Goal: Check status: Check status

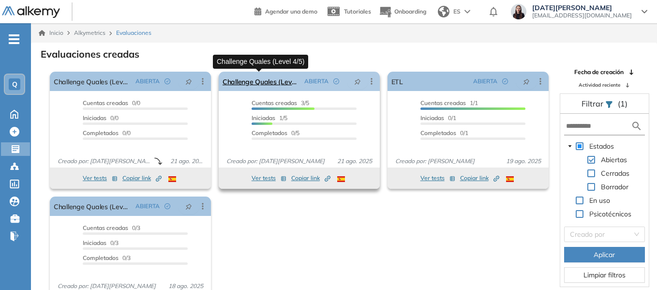
click at [281, 83] on link "Challenge Quales (Level 4/5)" at bounding box center [261, 81] width 78 height 19
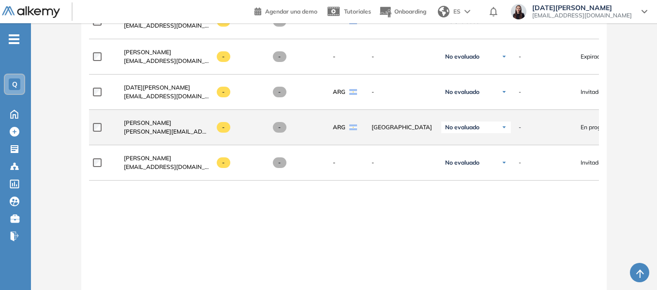
scroll to position [363, 0]
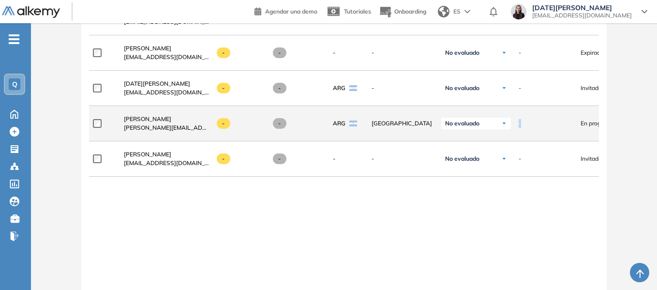
drag, startPoint x: 548, startPoint y: 136, endPoint x: 514, endPoint y: 137, distance: 33.9
click at [514, 135] on div "-" at bounding box center [542, 123] width 62 height 24
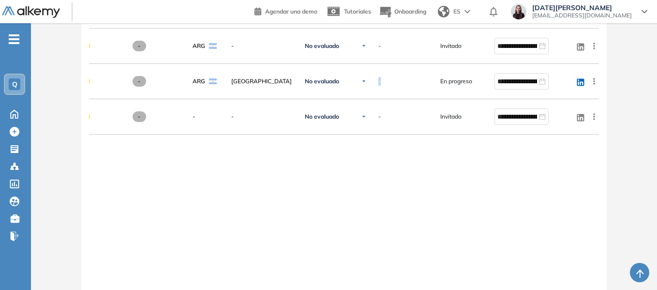
scroll to position [351, 0]
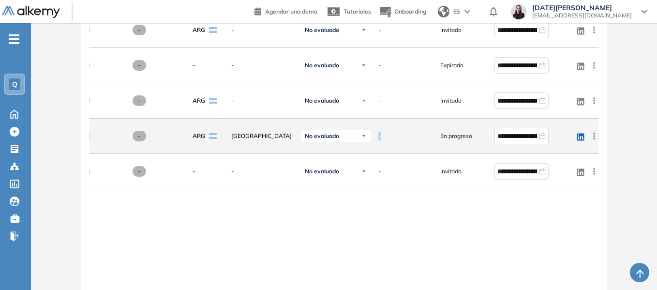
click at [593, 137] on icon at bounding box center [593, 135] width 1 height 6
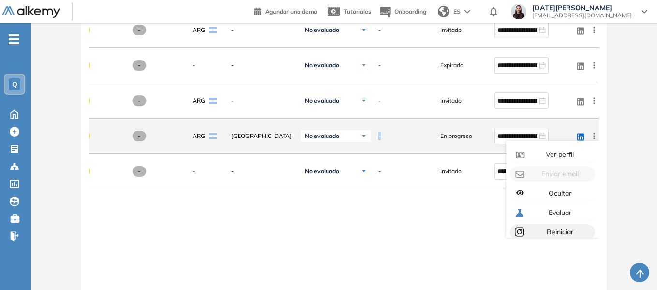
click at [527, 234] on div "Reiniciar" at bounding box center [559, 231] width 64 height 11
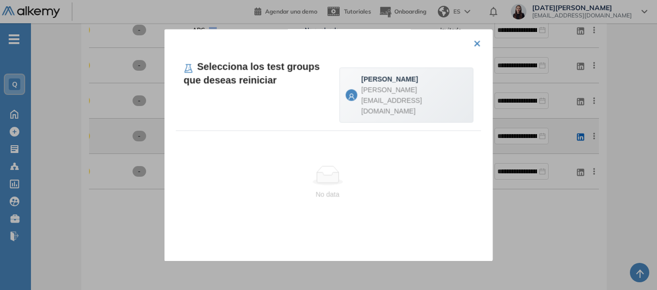
click at [388, 92] on span "[EMAIL_ADDRESS][DOMAIN_NAME]" at bounding box center [391, 100] width 60 height 29
click at [325, 178] on ellipse at bounding box center [327, 181] width 30 height 7
click at [473, 44] on button "×" at bounding box center [477, 42] width 8 height 19
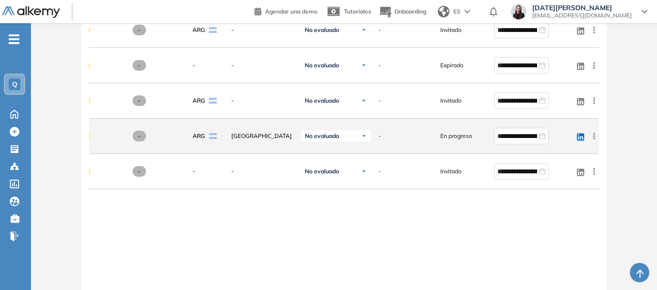
click at [530, 240] on div "**********" at bounding box center [344, 182] width 510 height 339
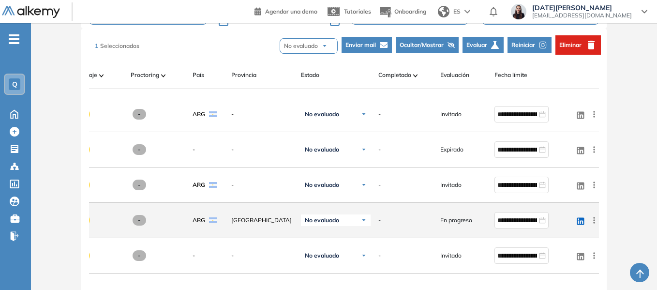
scroll to position [302, 0]
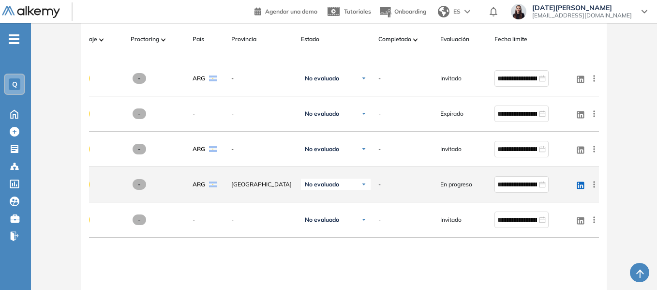
click at [347, 190] on div "No evaluado" at bounding box center [336, 184] width 70 height 12
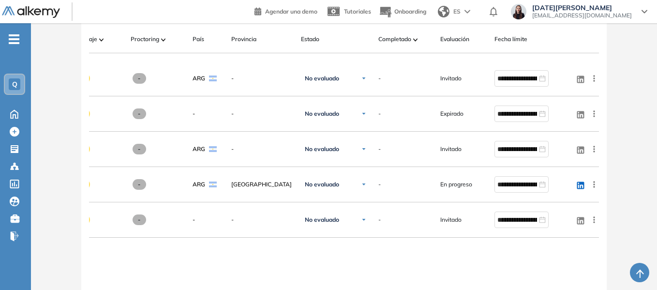
click at [447, 255] on div "**********" at bounding box center [344, 230] width 510 height 339
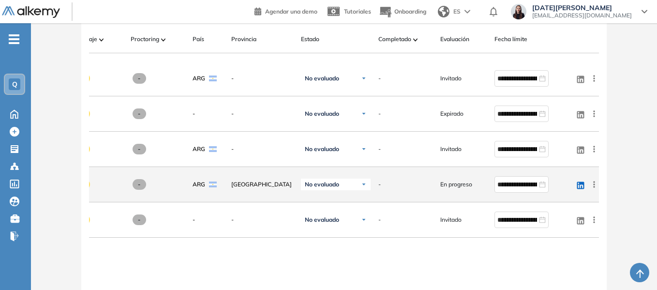
scroll to position [254, 0]
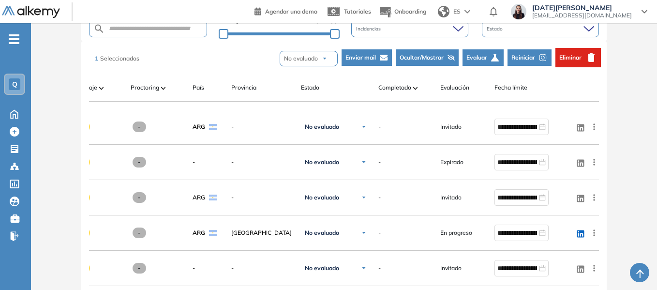
click at [493, 56] on icon "button" at bounding box center [495, 57] width 9 height 9
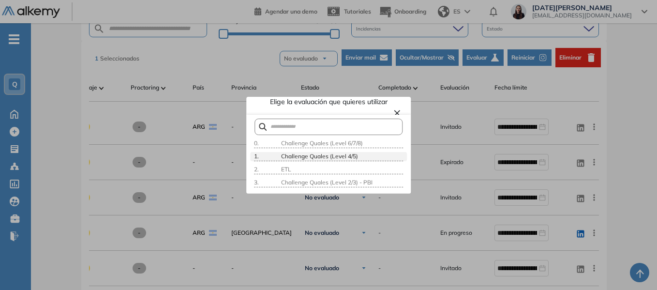
click at [364, 161] on div "Challenge Quales (Level 4/5)" at bounding box center [341, 156] width 124 height 9
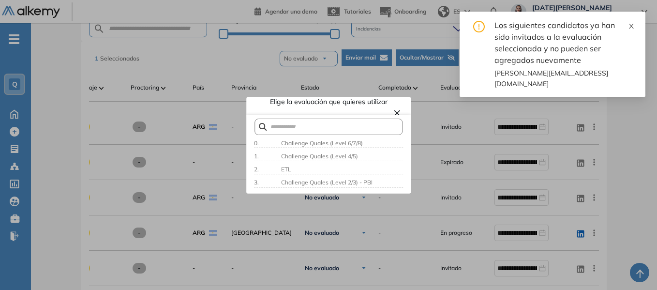
click at [631, 22] on span at bounding box center [631, 24] width 7 height 9
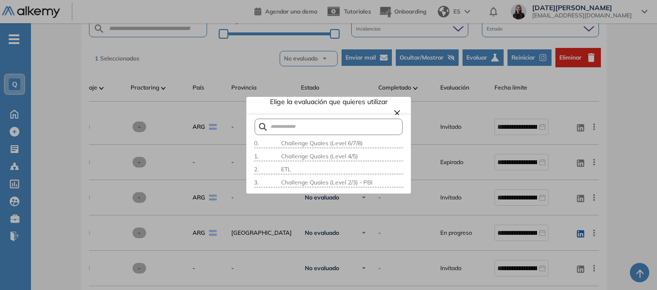
click at [393, 115] on button "×" at bounding box center [397, 112] width 8 height 12
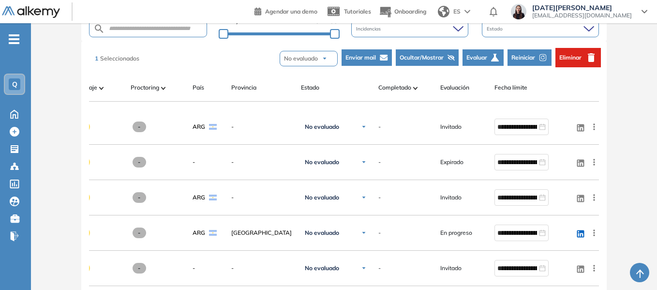
click at [617, 209] on div "Evaluación : Challenge Quales (Level 4/5) Abierta Ver evaluación Cerrar evaluac…" at bounding box center [344, 132] width 618 height 687
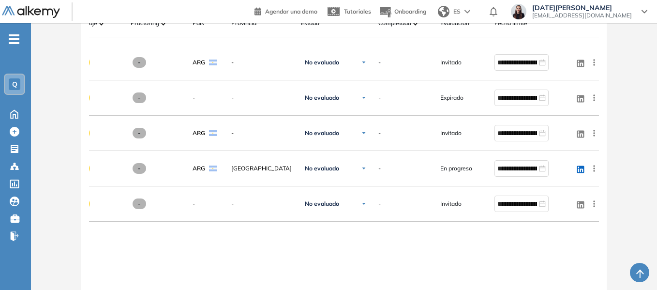
scroll to position [302, 0]
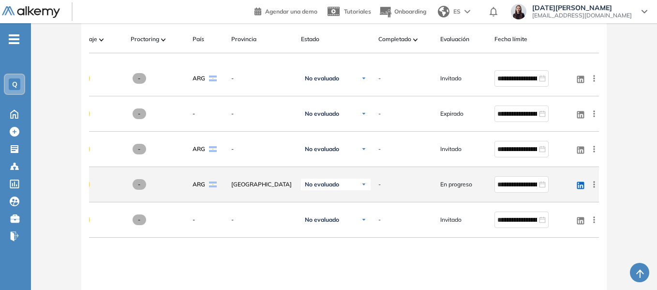
drag, startPoint x: 415, startPoint y: 181, endPoint x: 410, endPoint y: 182, distance: 5.8
click at [410, 182] on div "-" at bounding box center [401, 184] width 62 height 24
click at [377, 188] on div "-" at bounding box center [401, 184] width 62 height 24
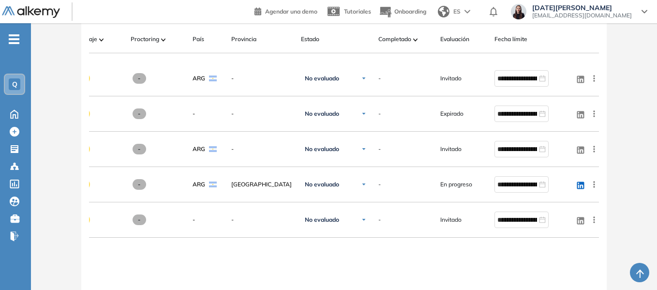
click at [378, 258] on div "**********" at bounding box center [344, 230] width 510 height 339
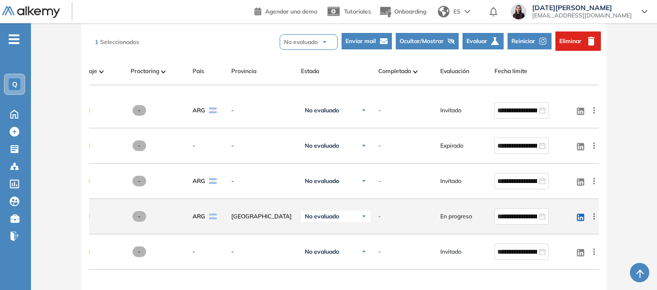
scroll to position [254, 0]
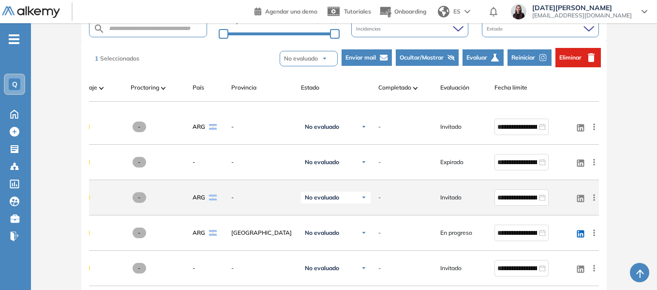
click at [327, 198] on span "No evaluado" at bounding box center [322, 197] width 34 height 8
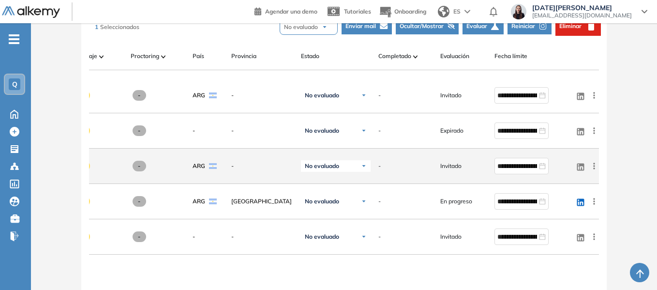
scroll to position [302, 0]
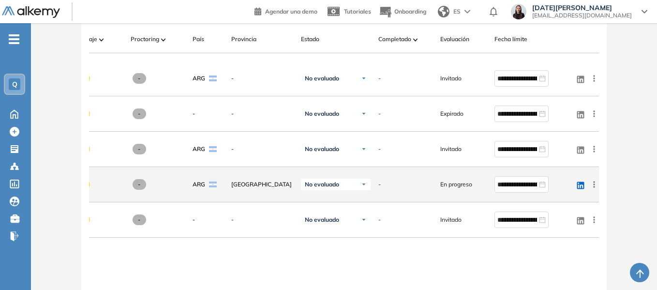
click at [596, 189] on icon at bounding box center [594, 184] width 10 height 10
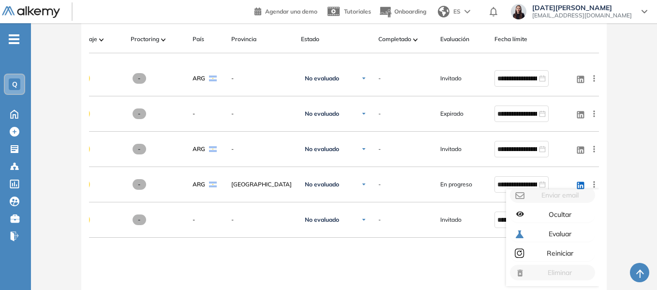
click at [383, 265] on div "**********" at bounding box center [344, 230] width 510 height 339
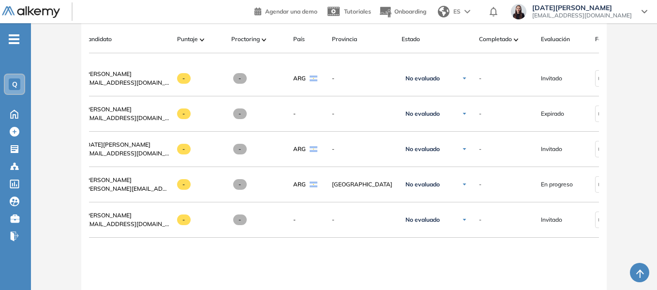
scroll to position [0, 0]
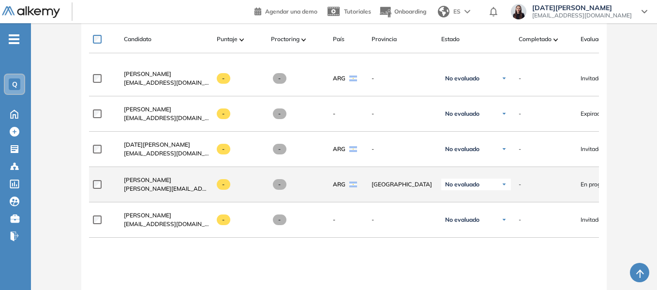
click at [95, 196] on div at bounding box center [104, 184] width 23 height 24
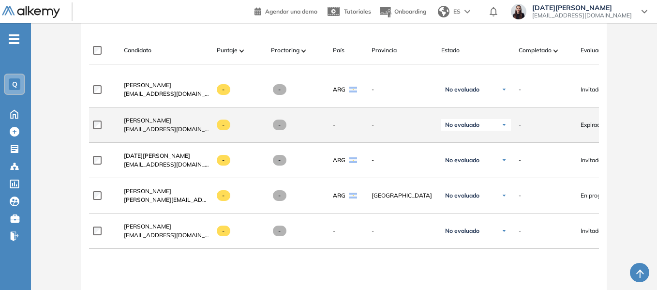
scroll to position [308, 0]
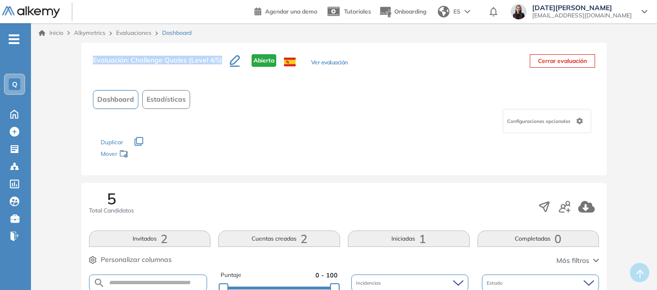
drag, startPoint x: 94, startPoint y: 59, endPoint x: 226, endPoint y: 64, distance: 132.1
click at [226, 64] on h3 "Evaluación : Challenge [PERSON_NAME] (Level 4/5)" at bounding box center [161, 64] width 137 height 20
copy h3 "Evaluación : Challenge [PERSON_NAME] (Level 4/5)"
